Goal: Transaction & Acquisition: Purchase product/service

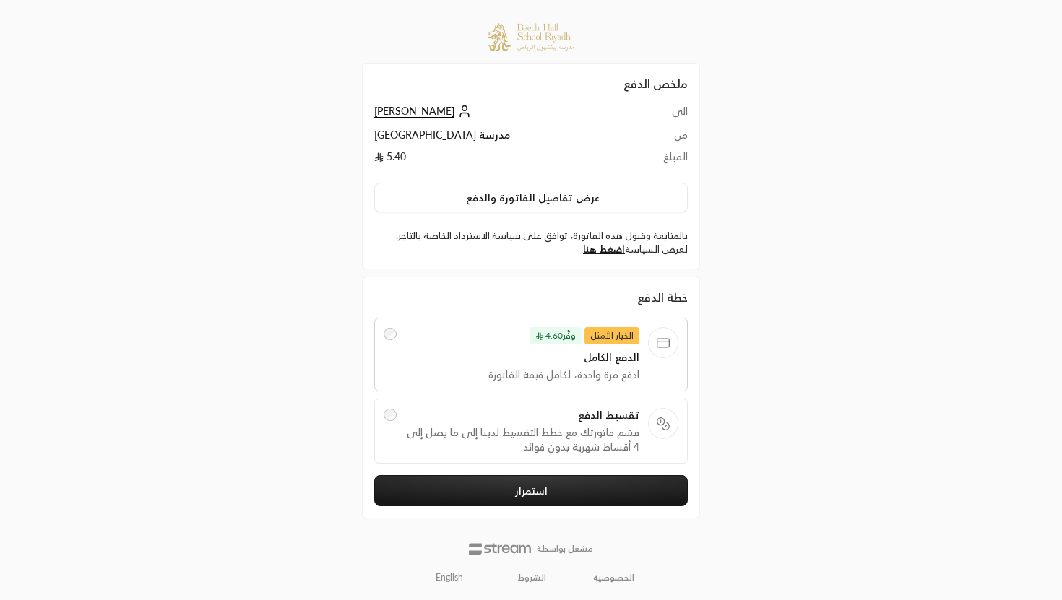
scroll to position [1, 0]
click at [611, 410] on span "تقسيط الدفع" at bounding box center [522, 415] width 235 height 14
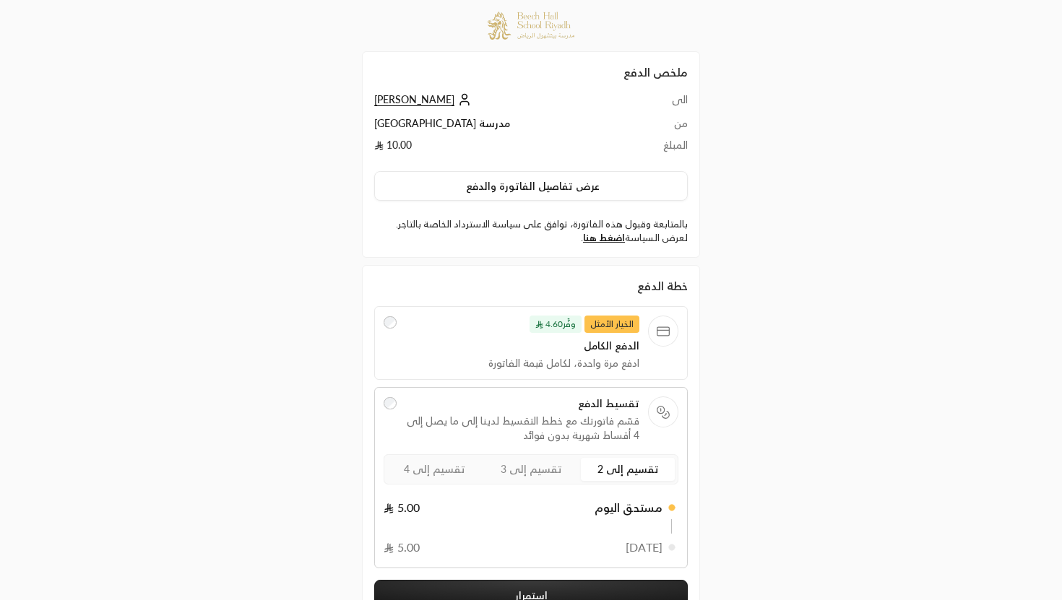
click at [598, 358] on span "ادفع مرة واحدة، لكامل قيمة الفاتورة" at bounding box center [522, 363] width 235 height 14
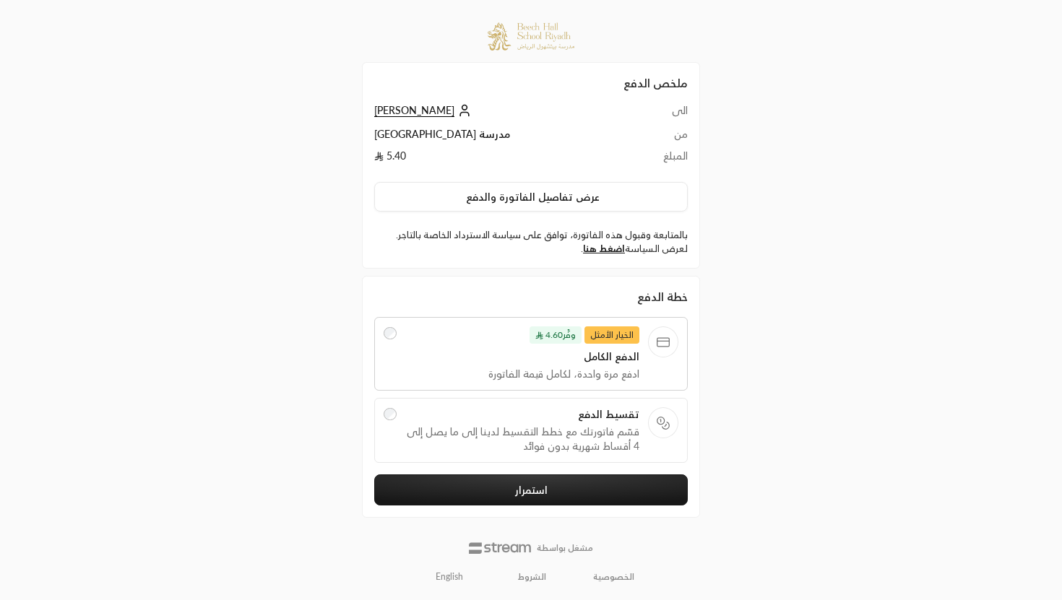
click at [625, 413] on span "تقسيط الدفع" at bounding box center [522, 415] width 235 height 14
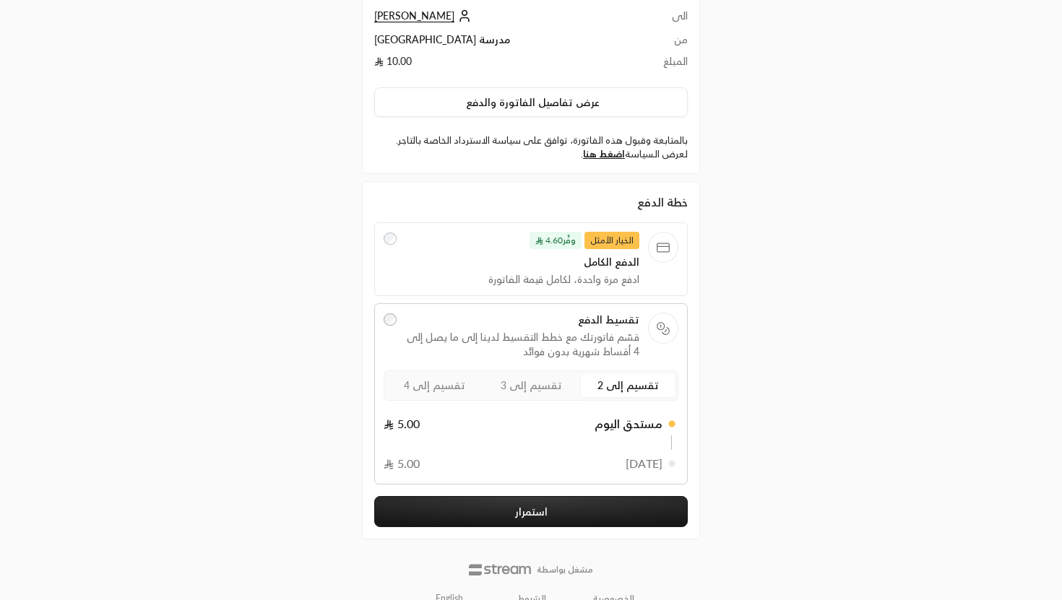
scroll to position [95, 0]
click at [541, 397] on label "تقسيم إلى 3" at bounding box center [531, 386] width 94 height 23
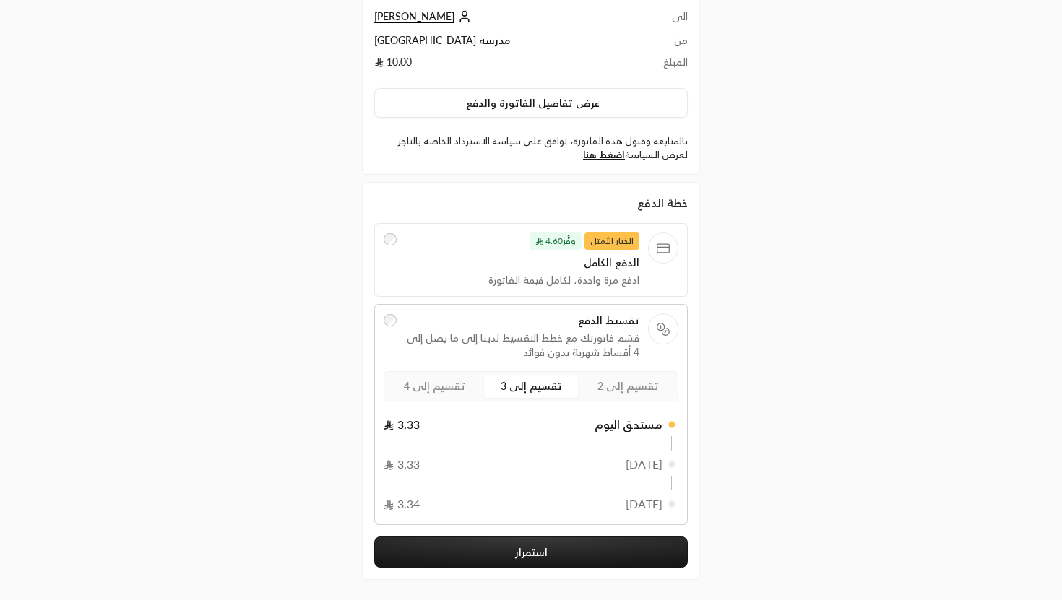
click at [441, 392] on span "تقسيم إلى 4" at bounding box center [434, 386] width 61 height 12
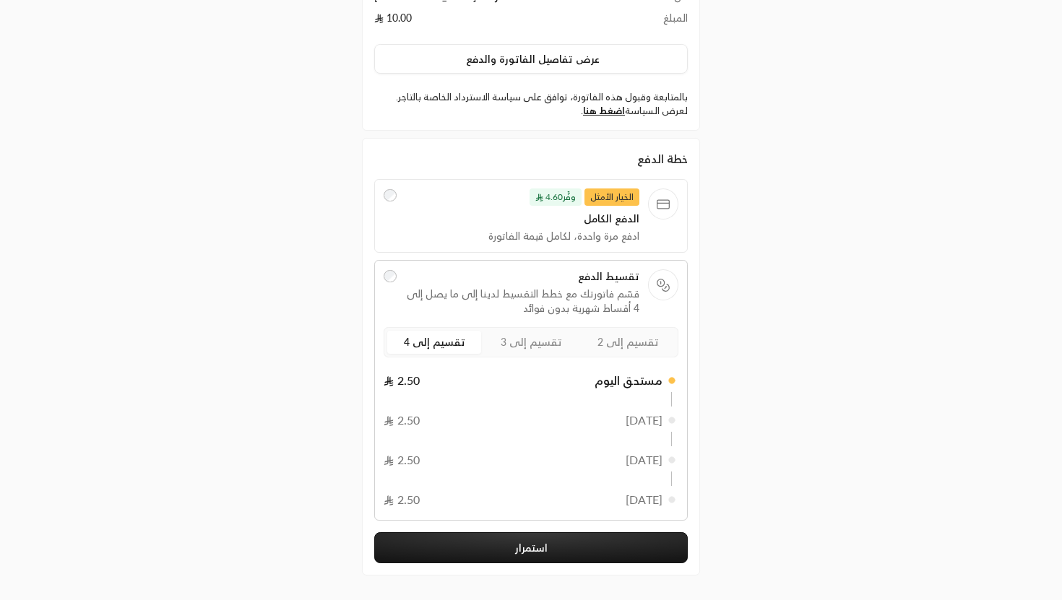
scroll to position [175, 0]
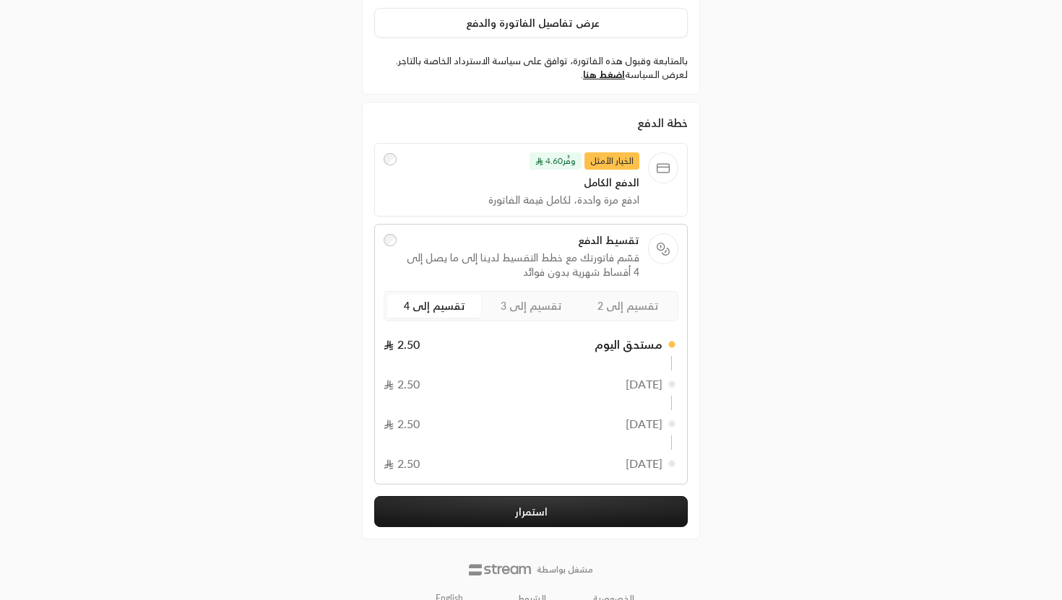
click at [648, 177] on label "الخيار الأمثل وفَّر 4.60 الدفع الكامل ادفع مرة واحدة، لكامل قيمة الفاتورة" at bounding box center [531, 179] width 295 height 55
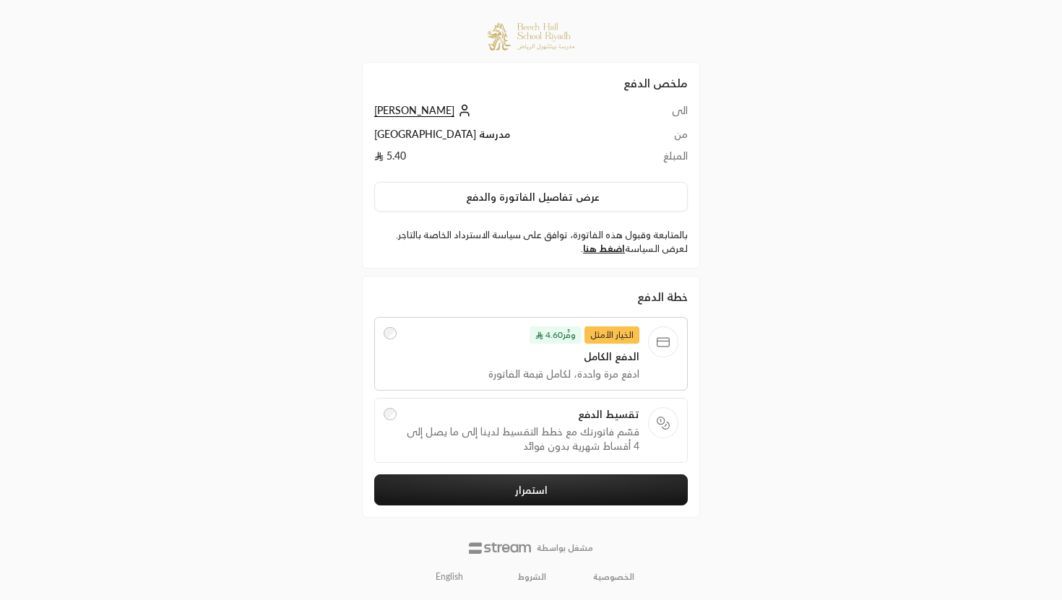
click at [588, 425] on span "قسّم فاتورتك مع خطط التقسيط لدينا إلى ما يصل إلى 4 أقساط شهرية بدون فوائد" at bounding box center [522, 439] width 235 height 29
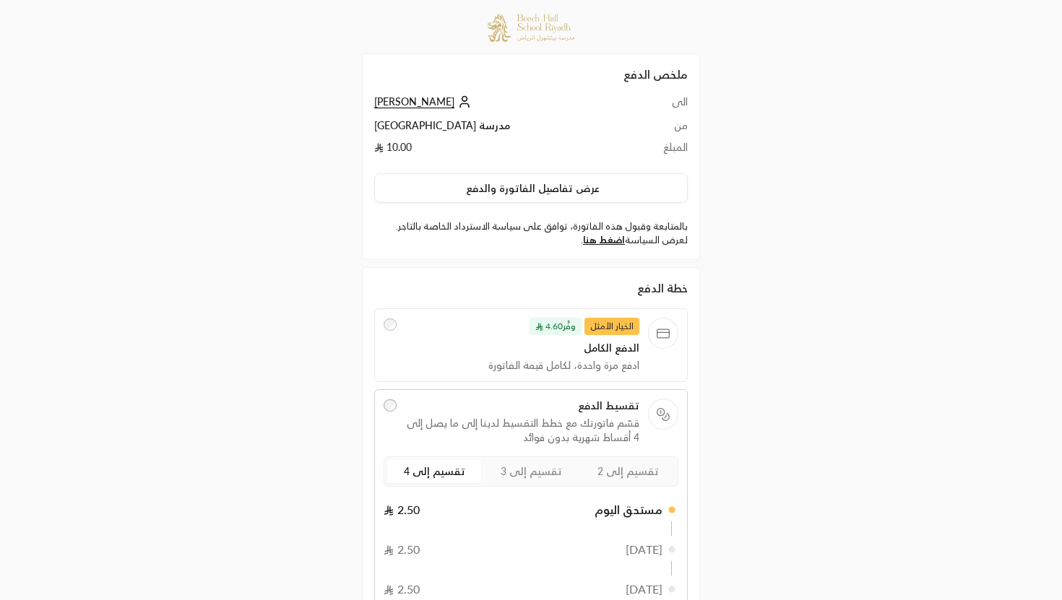
scroll to position [0, 0]
